Goal: Find specific page/section: Find specific page/section

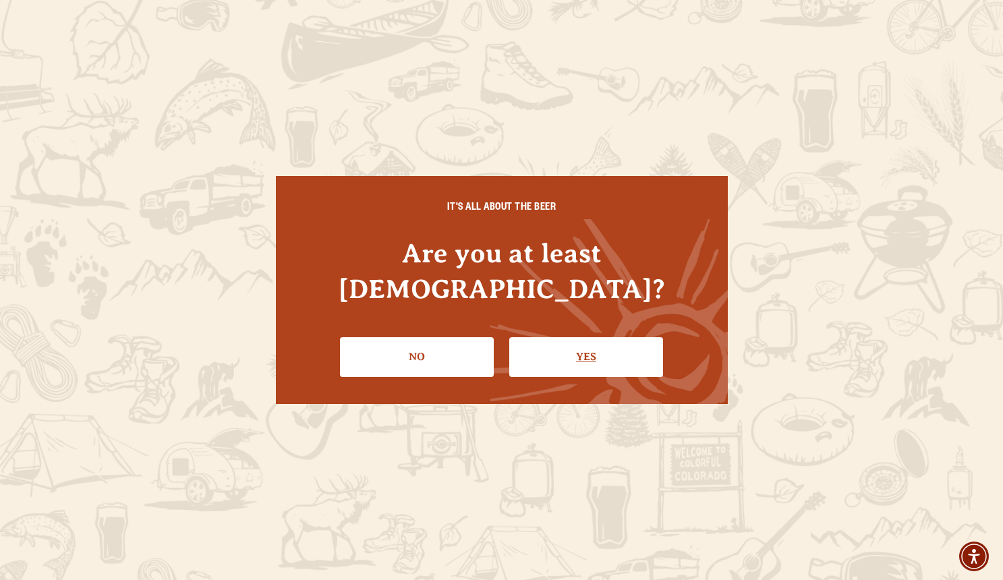
click at [575, 343] on link "Yes" at bounding box center [586, 356] width 154 height 39
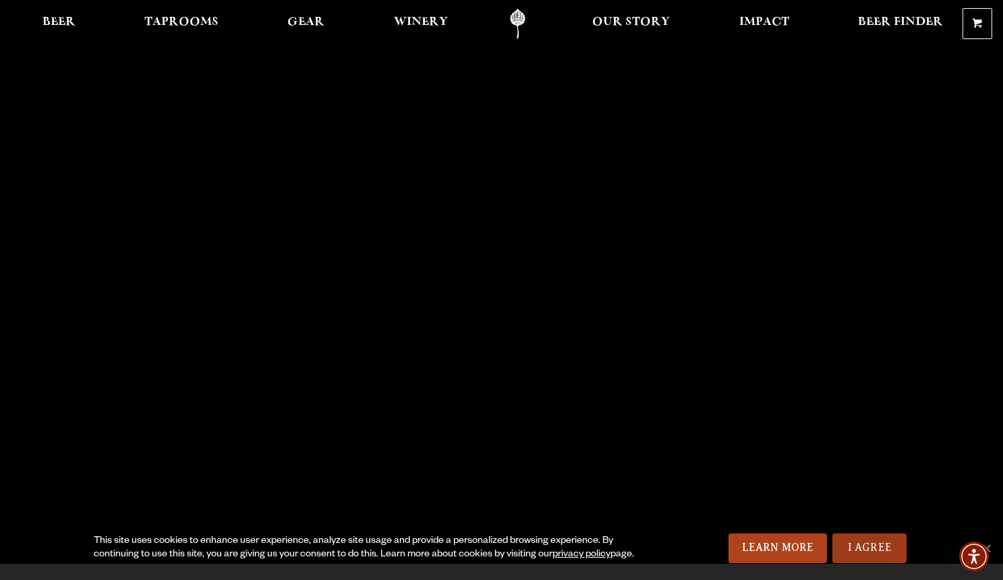
click at [874, 551] on link "I Agree" at bounding box center [869, 549] width 74 height 30
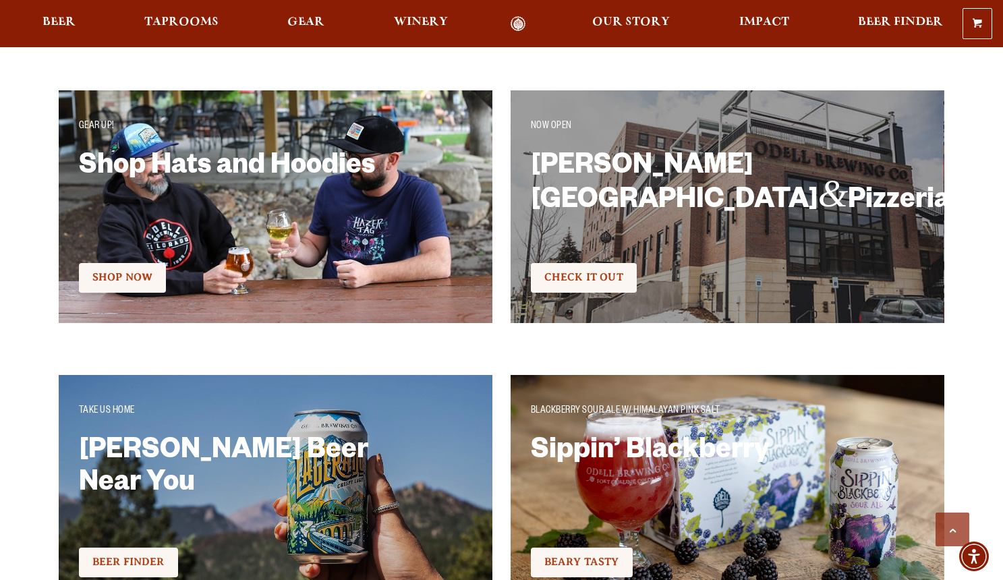
scroll to position [2347, 0]
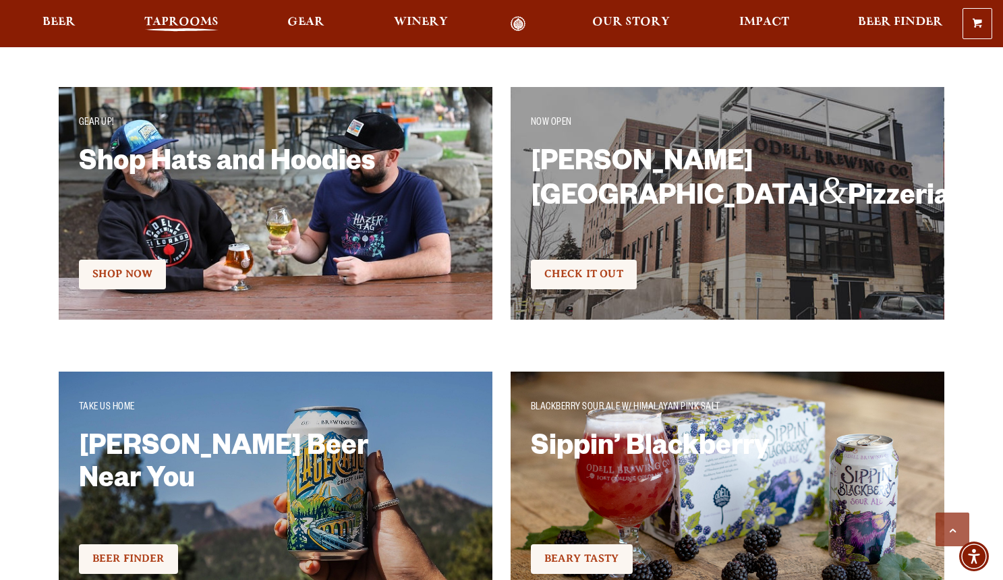
click at [172, 20] on span "Taprooms" at bounding box center [181, 22] width 74 height 11
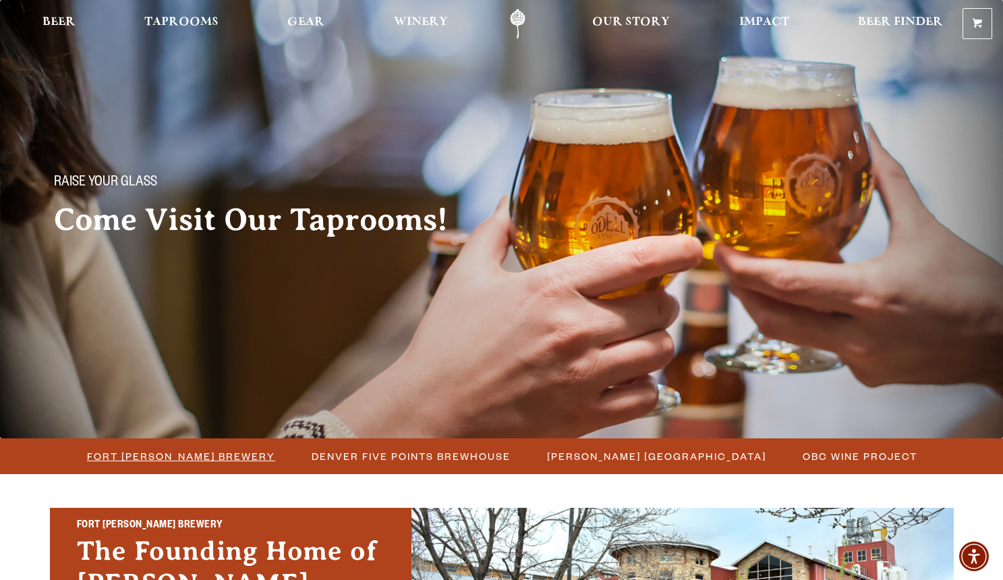
click at [179, 461] on span "Fort [PERSON_NAME] Brewery" at bounding box center [181, 457] width 188 height 20
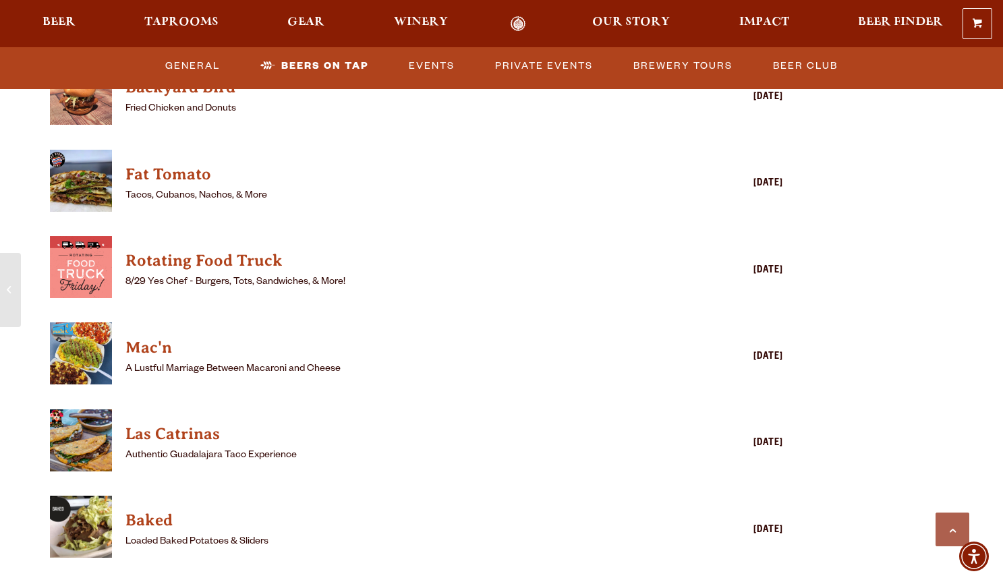
scroll to position [3520, 0]
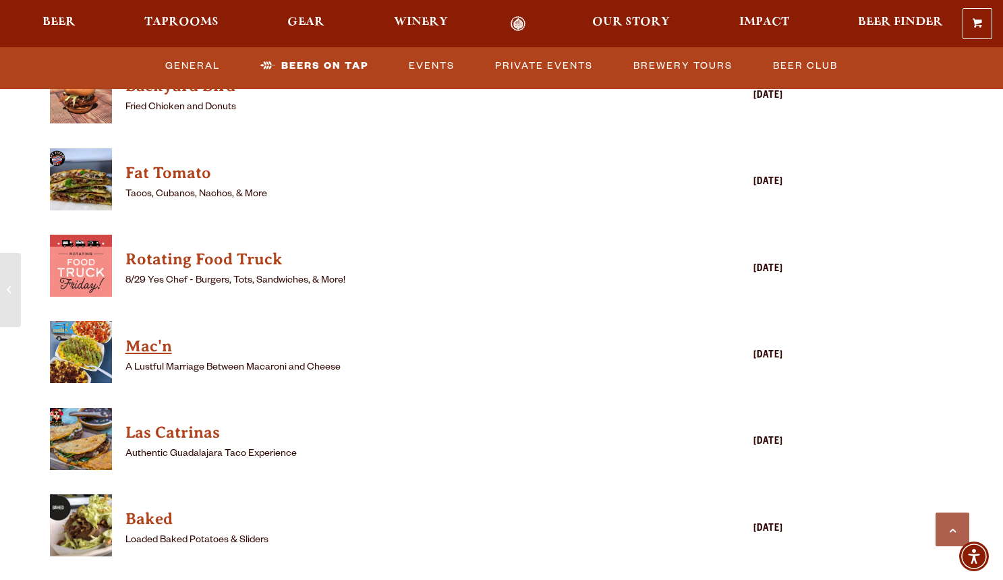
click at [146, 336] on h4 "Mac'n" at bounding box center [397, 347] width 544 height 22
click at [143, 422] on h4 "Las Catrinas" at bounding box center [397, 433] width 544 height 22
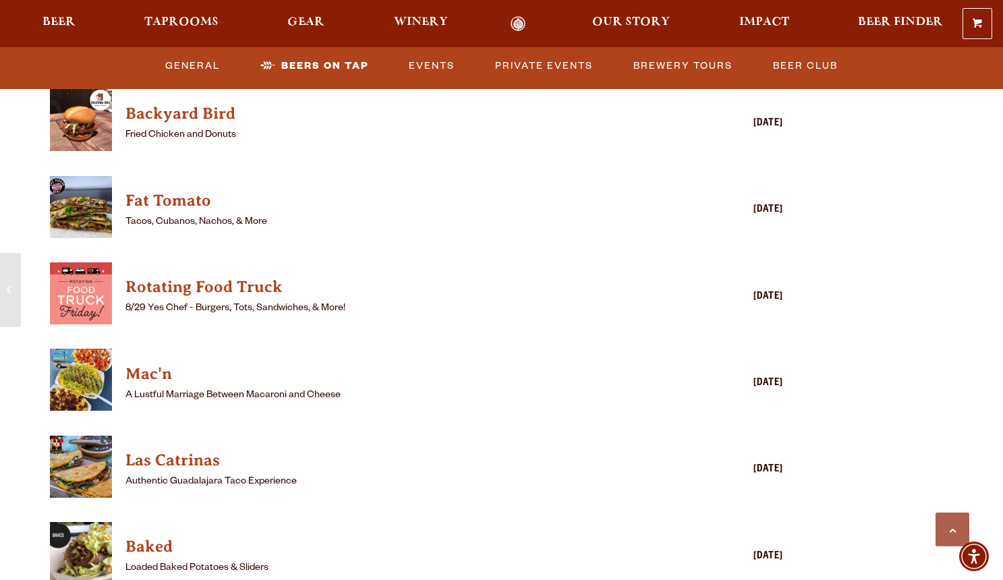
click at [577, 301] on p "8/29 Yes Chef - Burgers, Tots, Sandwiches, & More!" at bounding box center [397, 309] width 544 height 16
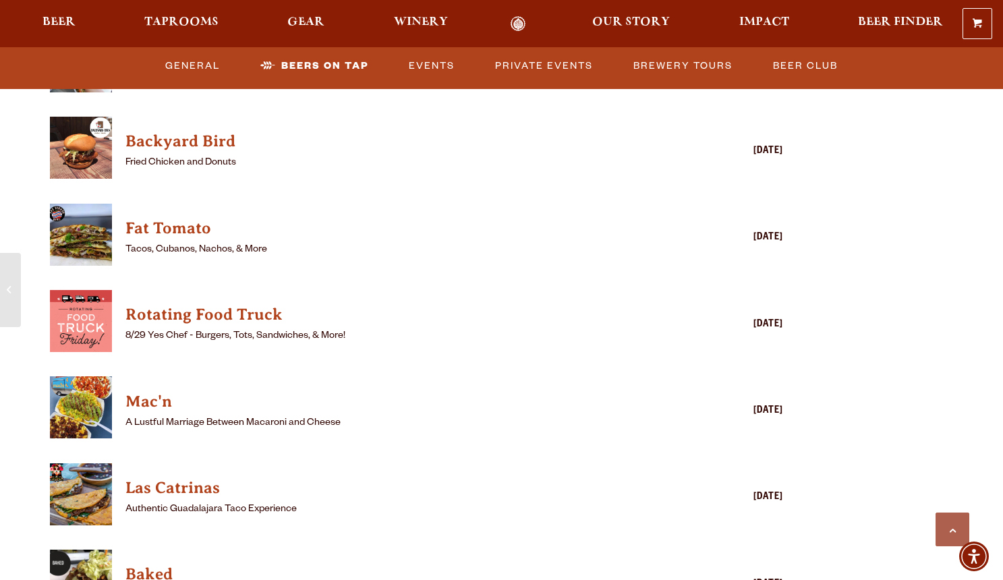
scroll to position [3459, 0]
